Goal: Task Accomplishment & Management: Use online tool/utility

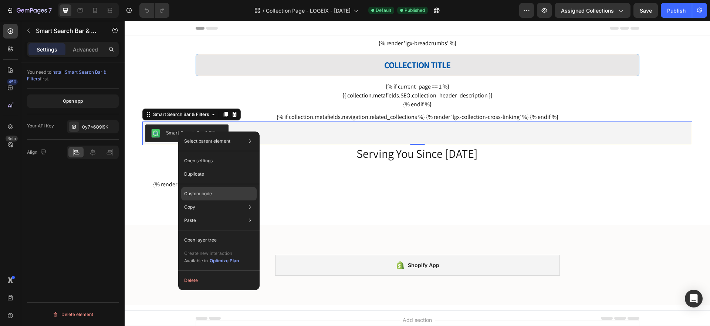
click at [214, 213] on div "Custom code" at bounding box center [218, 219] width 75 height 13
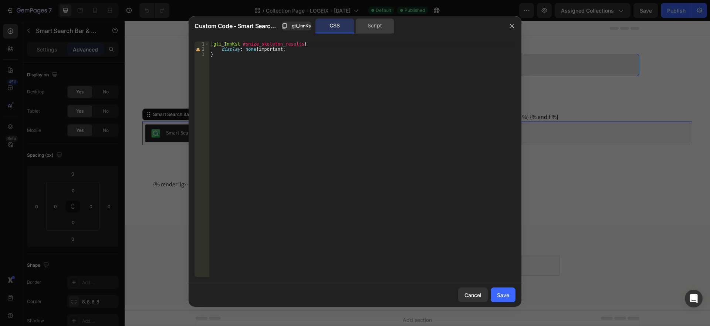
click at [370, 25] on div "Script" at bounding box center [374, 25] width 39 height 15
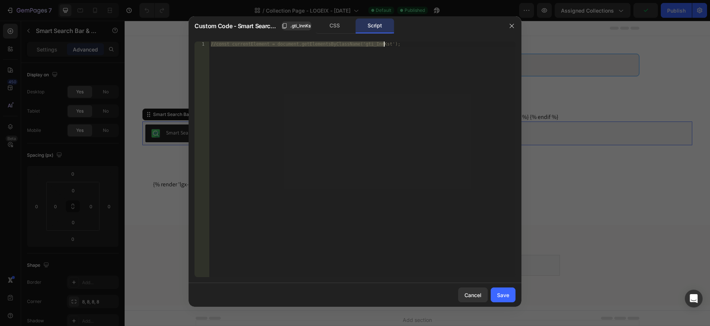
click at [307, 99] on div "//const currentElement = document.getElementsByClassName('gti_InnKst');" at bounding box center [362, 158] width 306 height 235
drag, startPoint x: 388, startPoint y: 44, endPoint x: 185, endPoint y: 43, distance: 203.4
click at [185, 43] on div "Custom Code - Smart Search Bar & Filters .gti_InnKst CSS Script //const current…" at bounding box center [355, 163] width 710 height 326
paste textarea "})"
type textarea "})"
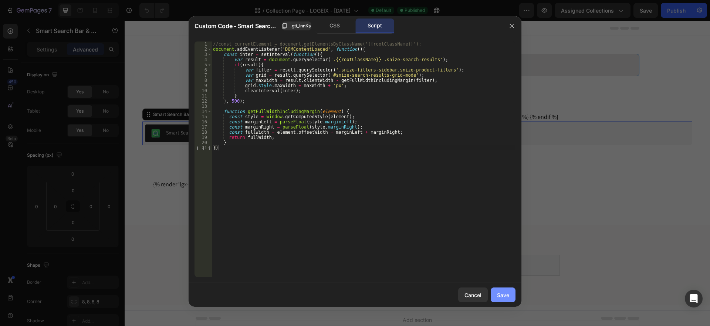
click at [503, 293] on div "Save" at bounding box center [503, 295] width 12 height 8
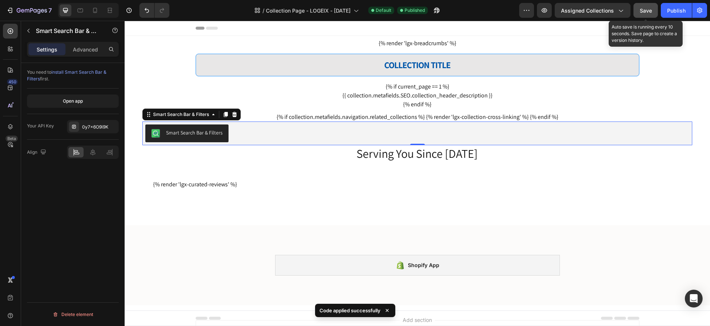
click at [648, 9] on span "Save" at bounding box center [646, 10] width 12 height 6
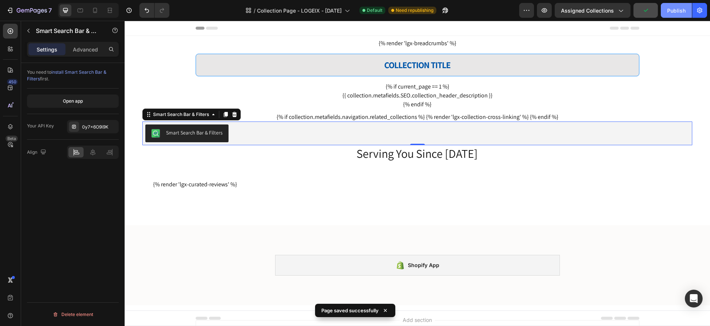
click at [672, 10] on div "Publish" at bounding box center [676, 11] width 18 height 8
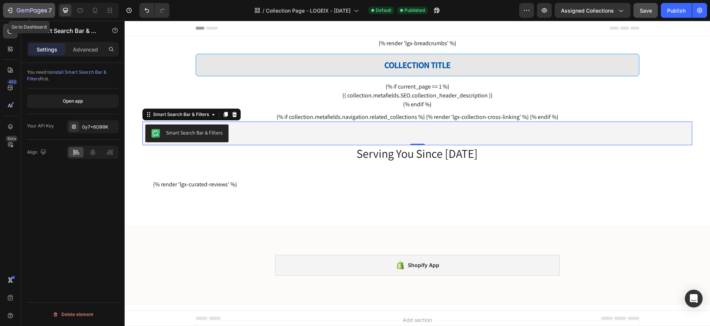
click at [14, 8] on div "7" at bounding box center [28, 10] width 45 height 9
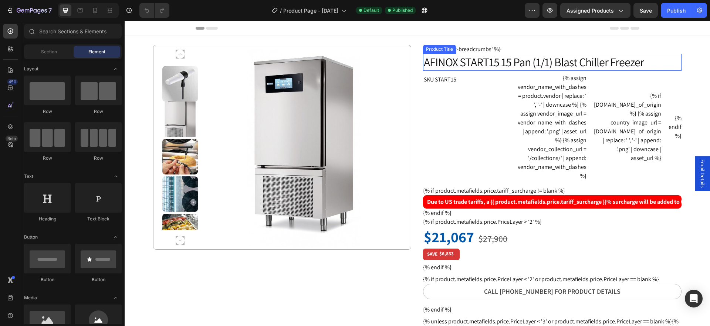
click at [586, 63] on h1 "AFINOX START15 15 Pan (1/1) Blast Chiller Freezer" at bounding box center [552, 62] width 258 height 17
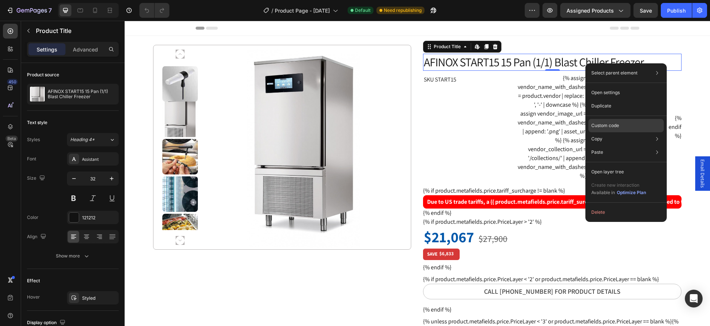
click at [612, 122] on p "Custom code" at bounding box center [605, 125] width 28 height 7
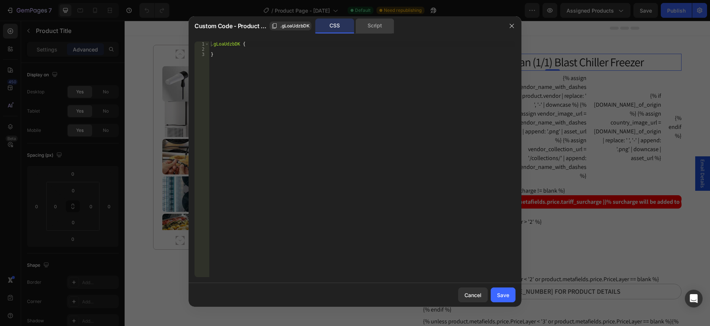
click at [373, 28] on div "Script" at bounding box center [374, 25] width 39 height 15
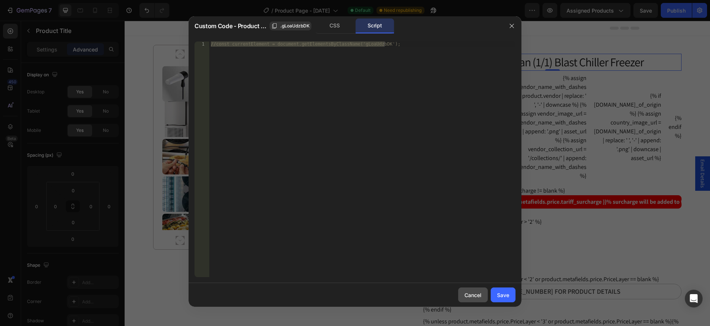
click at [473, 293] on div "Cancel" at bounding box center [473, 295] width 17 height 8
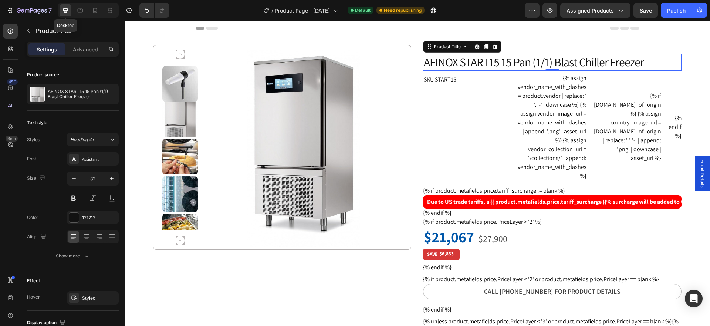
click at [67, 10] on icon at bounding box center [65, 10] width 7 height 7
click at [95, 10] on icon at bounding box center [94, 10] width 7 height 7
type input "29"
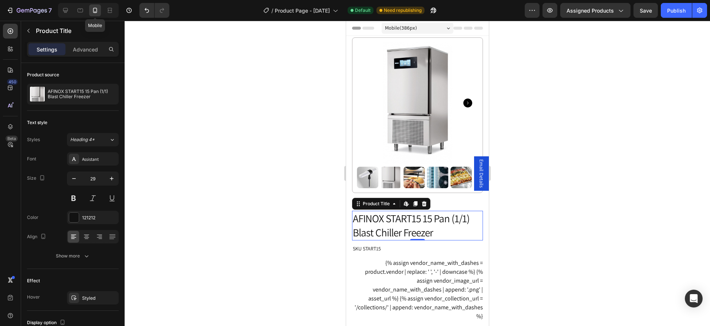
scroll to position [158, 0]
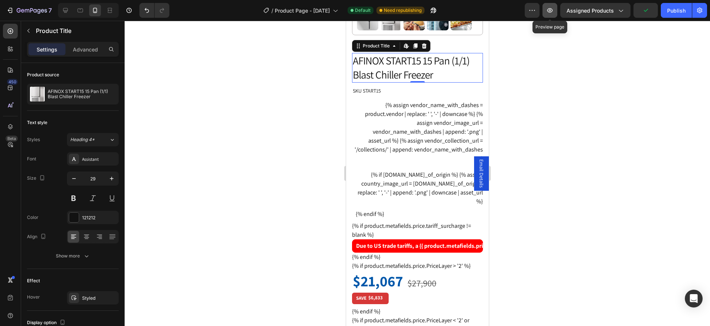
click at [550, 13] on icon "button" at bounding box center [549, 10] width 7 height 7
click at [413, 63] on h1 "AFINOX START15 15 Pan (1/1) Blast Chiller Freezer" at bounding box center [417, 67] width 131 height 29
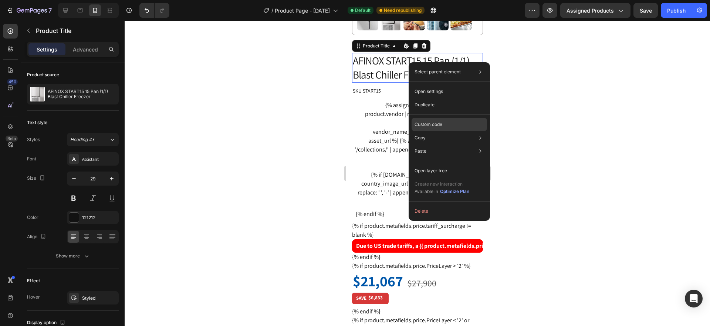
click at [435, 122] on p "Custom code" at bounding box center [429, 124] width 28 height 7
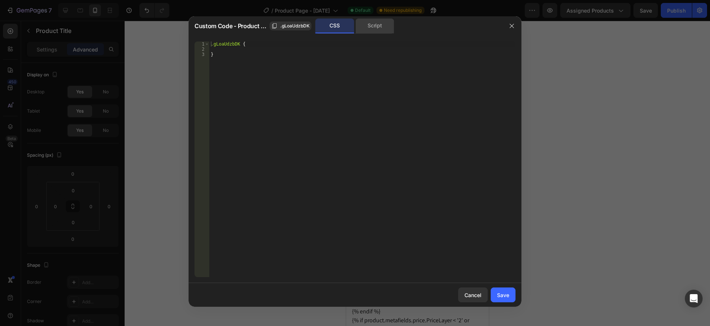
click at [378, 25] on div "Script" at bounding box center [374, 25] width 39 height 15
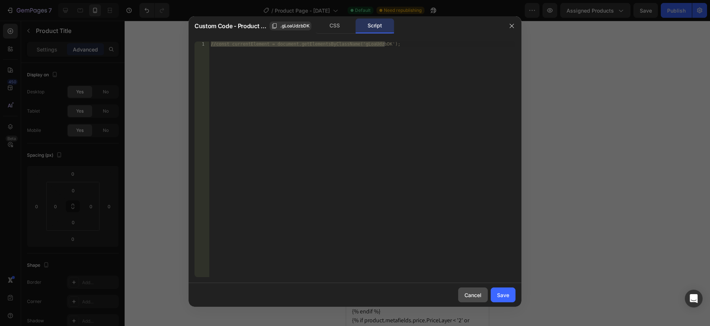
click at [472, 294] on div "Cancel" at bounding box center [473, 295] width 17 height 8
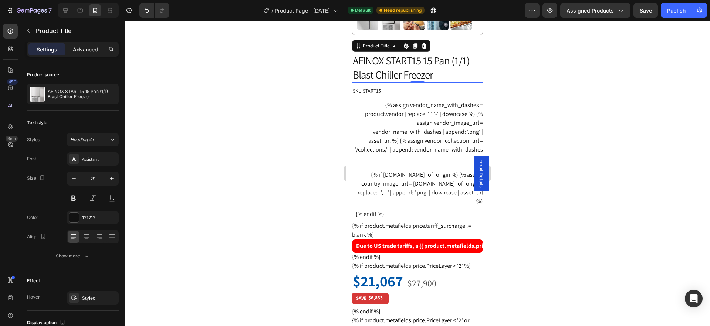
click at [88, 47] on p "Advanced" at bounding box center [85, 49] width 25 height 8
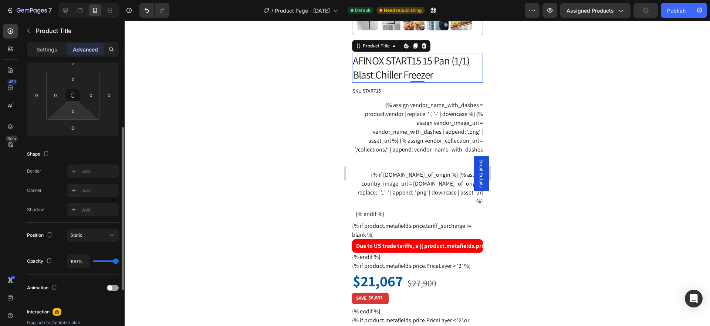
scroll to position [0, 0]
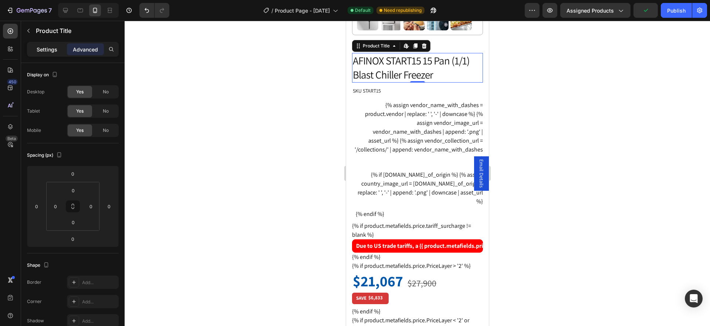
click at [55, 52] on p "Settings" at bounding box center [47, 49] width 21 height 8
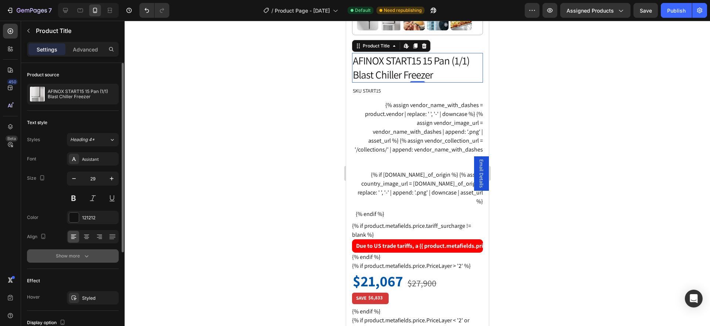
click at [78, 256] on div "Show more" at bounding box center [73, 255] width 34 height 7
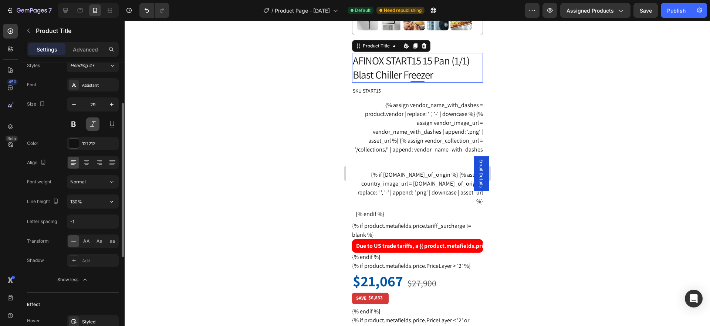
scroll to position [148, 0]
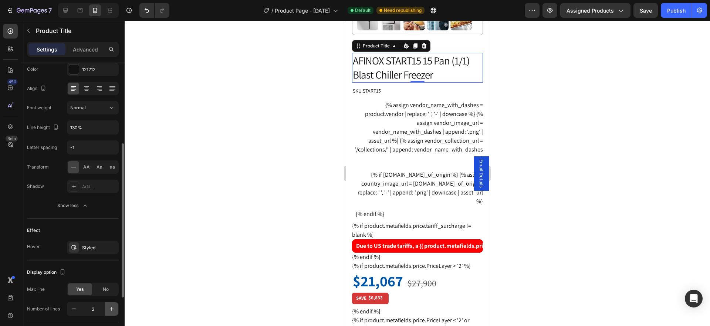
click at [112, 309] on icon "button" at bounding box center [111, 308] width 7 height 7
type input "3"
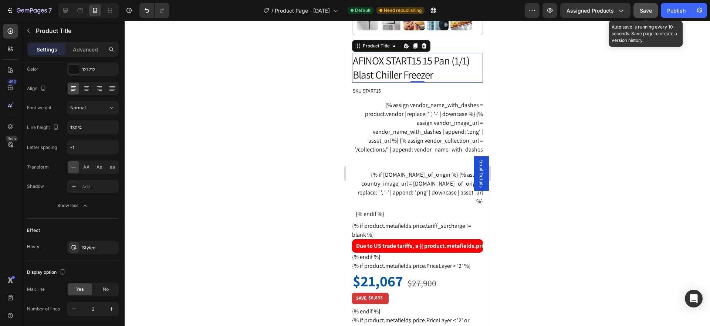
click at [648, 13] on span "Save" at bounding box center [646, 10] width 12 height 6
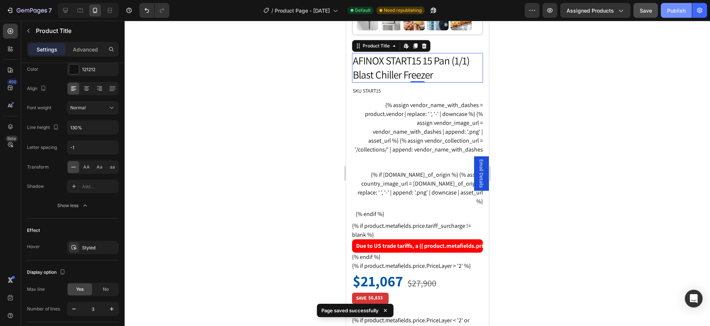
click at [681, 13] on div "Publish" at bounding box center [676, 11] width 18 height 8
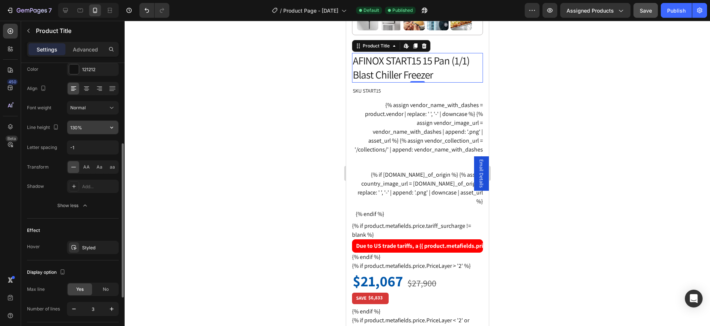
click at [81, 127] on input "130%" at bounding box center [92, 127] width 51 height 13
click at [111, 128] on icon "button" at bounding box center [111, 127] width 7 height 7
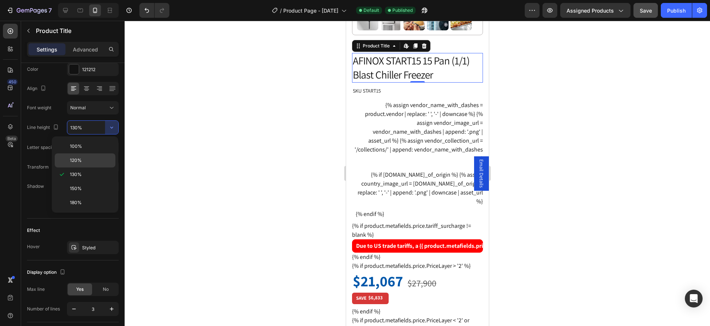
click at [83, 161] on p "120%" at bounding box center [91, 160] width 42 height 7
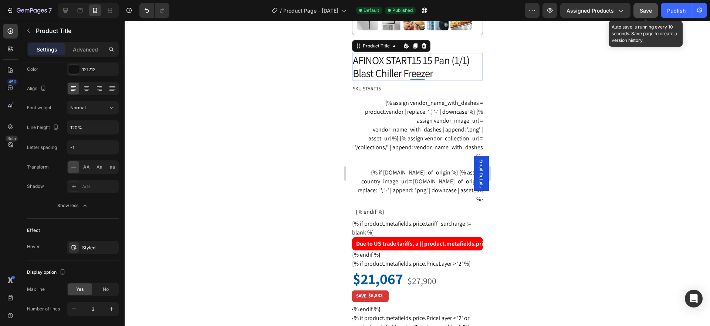
click at [643, 11] on span "Save" at bounding box center [646, 10] width 12 height 6
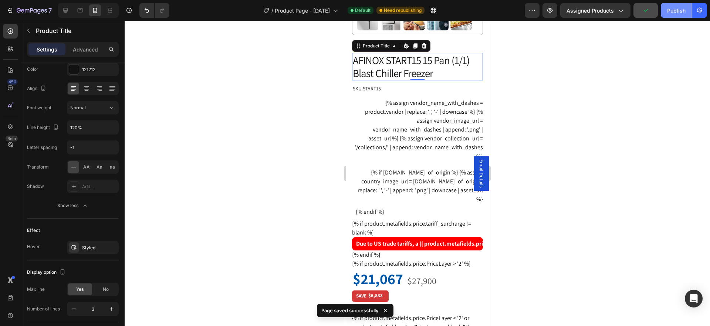
click at [678, 11] on div "Publish" at bounding box center [676, 11] width 18 height 8
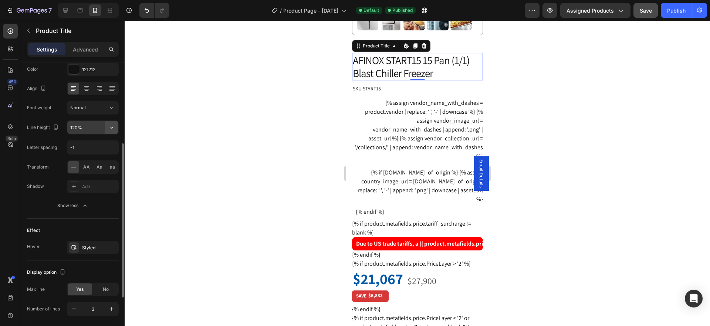
click at [113, 127] on icon "button" at bounding box center [111, 127] width 7 height 7
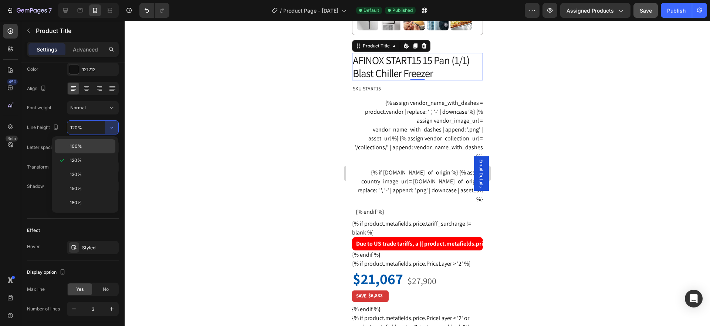
click at [101, 141] on div "100%" at bounding box center [85, 146] width 61 height 14
type input "100%"
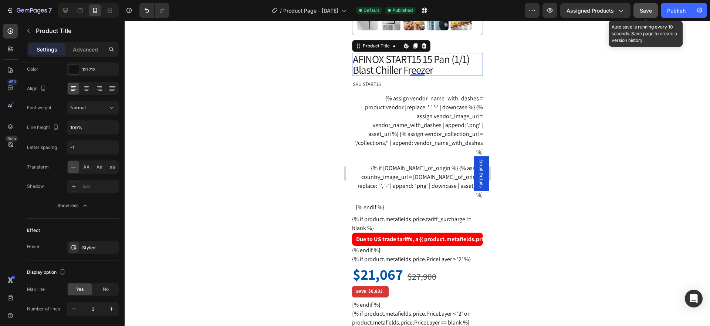
click at [644, 11] on span "Save" at bounding box center [646, 10] width 12 height 6
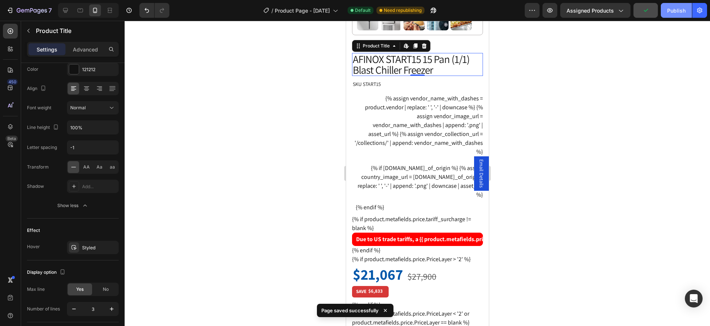
click at [678, 9] on div "Publish" at bounding box center [676, 11] width 18 height 8
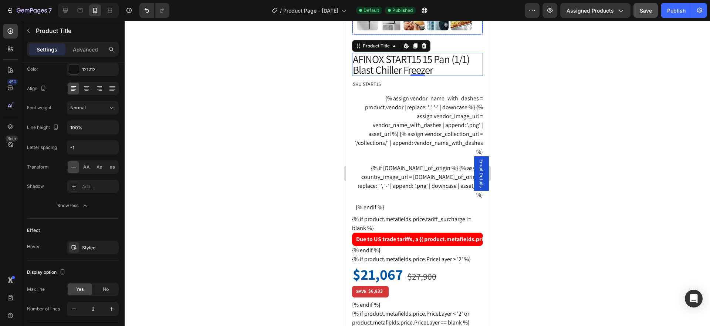
scroll to position [47, 0]
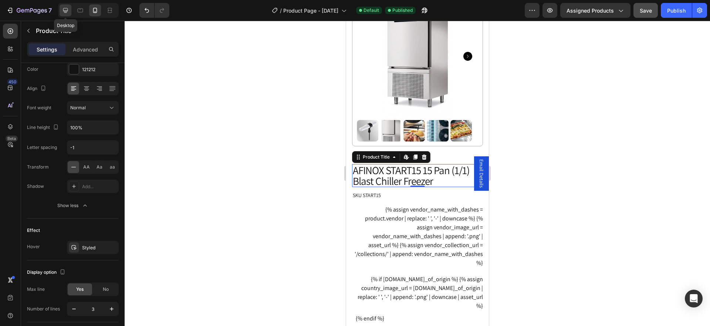
click at [65, 12] on icon at bounding box center [65, 10] width 5 height 5
type input "32"
type input "2"
type input "130%"
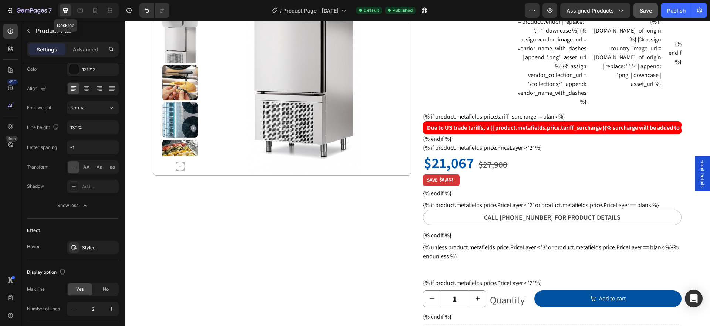
scroll to position [7, 0]
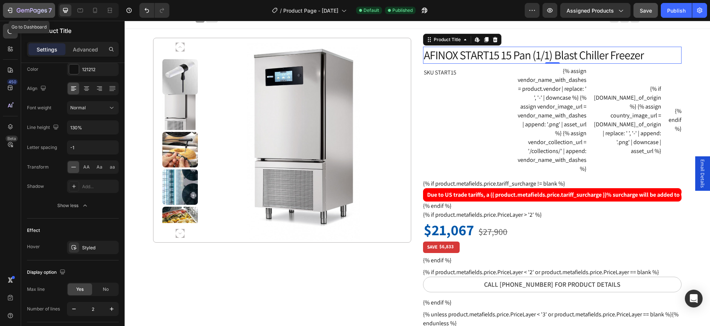
click at [13, 8] on icon "button" at bounding box center [9, 10] width 7 height 7
